Goal: Check status: Check status

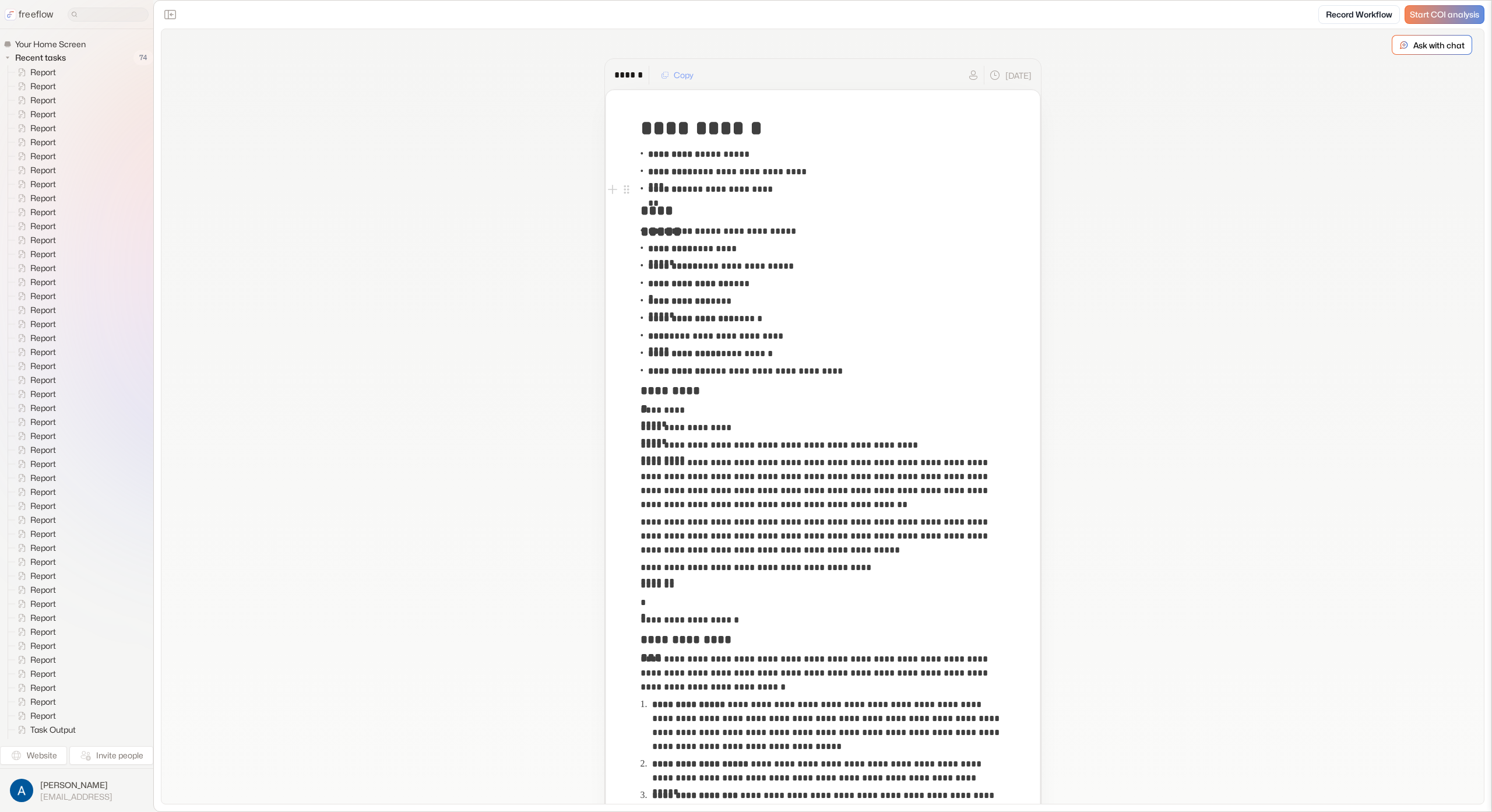
drag, startPoint x: 247, startPoint y: 114, endPoint x: 334, endPoint y: 75, distance: 95.3
